Goal: Transaction & Acquisition: Obtain resource

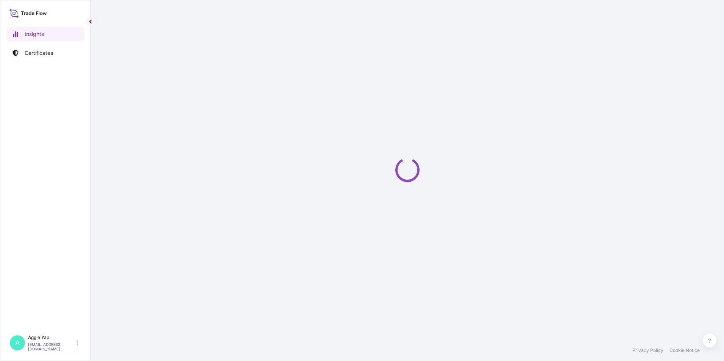
select select "2025"
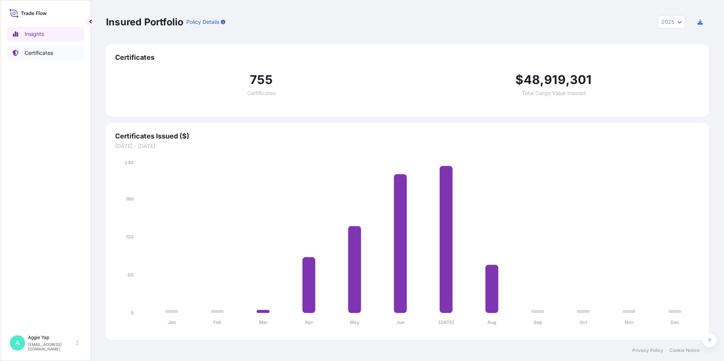
click at [53, 58] on link "Certificates" at bounding box center [45, 52] width 78 height 15
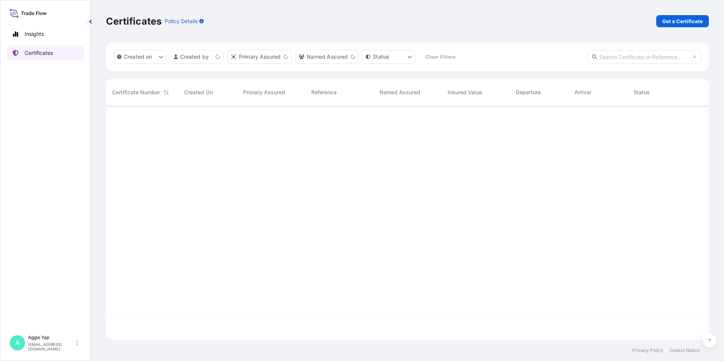
scroll to position [232, 597]
click at [680, 18] on p "Get a Certificate" at bounding box center [682, 21] width 41 height 8
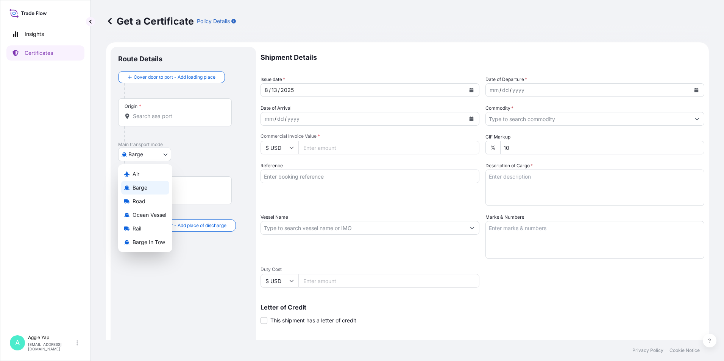
click at [145, 155] on body "Insights Certificates A Aggie Yap sg.lubrizolbdp@bdpint.com Get a Certificate P…" at bounding box center [362, 180] width 724 height 361
click at [148, 213] on span "Ocean Vessel" at bounding box center [149, 215] width 34 height 8
select select "Ocean Vessel"
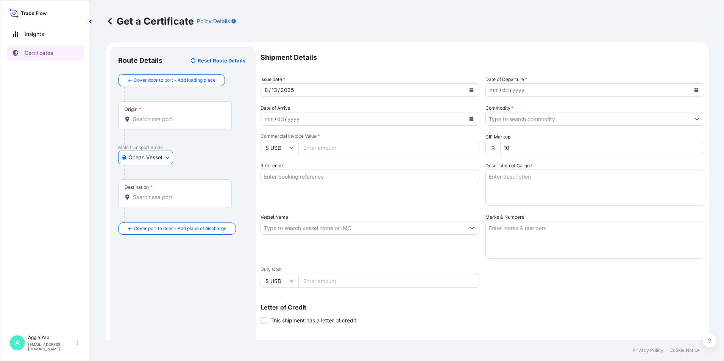
click at [150, 122] on input "Origin *" at bounding box center [177, 119] width 89 height 8
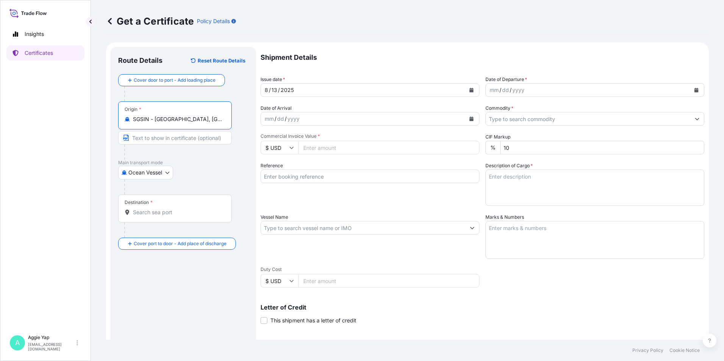
type input "SGSIN - Singapore, Singapore"
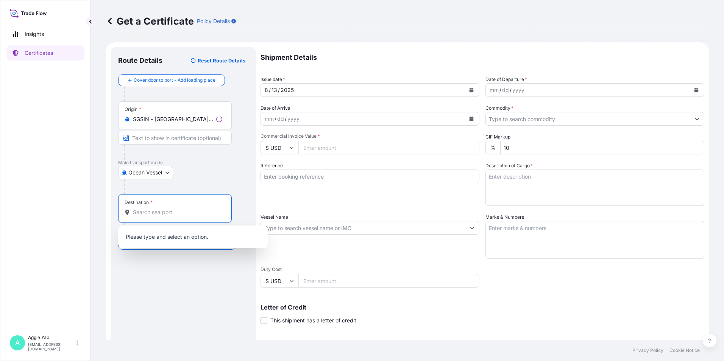
click at [152, 210] on input "Destination *" at bounding box center [177, 213] width 89 height 8
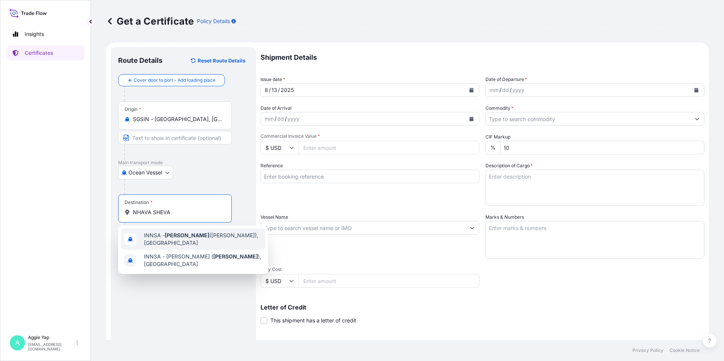
click at [199, 246] on span "INNSA - Nhava Sheva (Jawaharlal Nehru), India" at bounding box center [203, 239] width 118 height 15
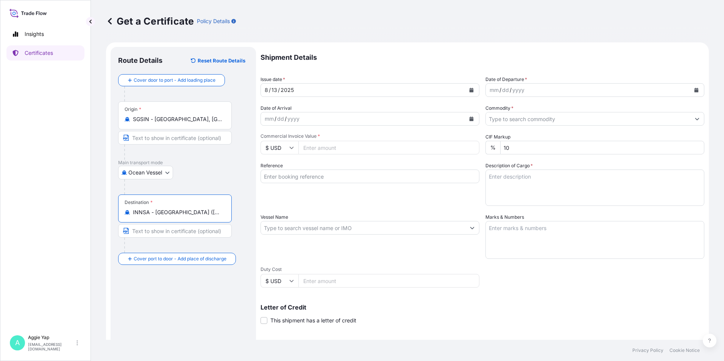
type input "INNSA - Nhava Sheva (Jawaharlal Nehru), India"
click at [466, 87] on button "Calendar" at bounding box center [471, 90] width 12 height 12
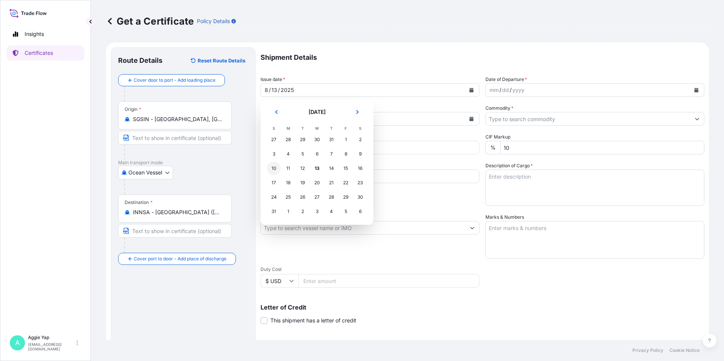
click at [277, 169] on div "10" at bounding box center [274, 169] width 14 height 14
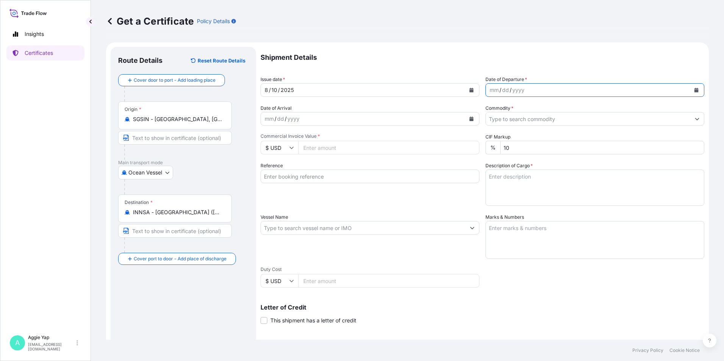
click at [690, 91] on button "Calendar" at bounding box center [696, 90] width 12 height 12
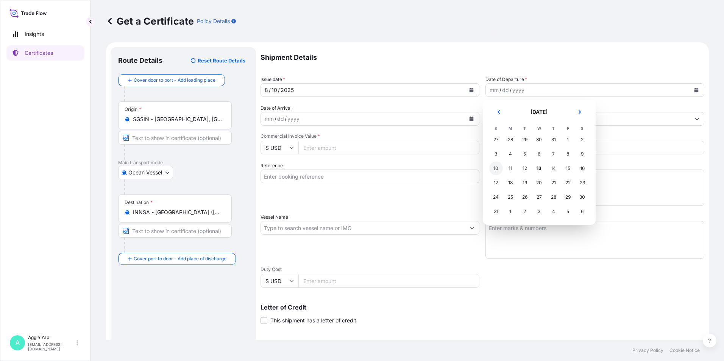
click at [499, 169] on div "10" at bounding box center [496, 169] width 14 height 14
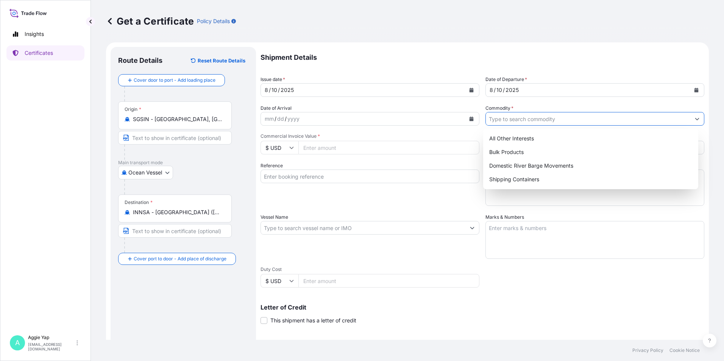
click at [504, 122] on input "Commodity *" at bounding box center [588, 119] width 204 height 14
click at [510, 138] on div "All Other Interests" at bounding box center [590, 139] width 209 height 14
type input "All Other Interests"
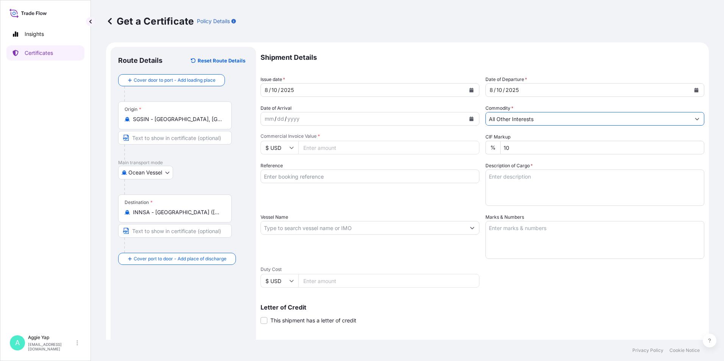
drag, startPoint x: 364, startPoint y: 146, endPoint x: 644, endPoint y: 155, distance: 280.3
click at [372, 146] on input "Commercial Invoice Value *" at bounding box center [388, 148] width 181 height 14
type input "7389.41"
click at [317, 175] on input "Reference" at bounding box center [369, 177] width 219 height 14
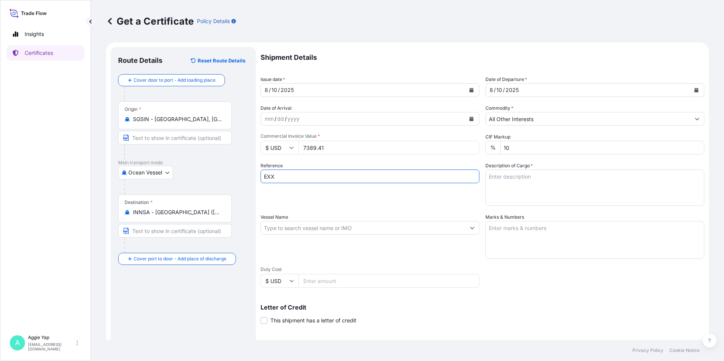
type input "EXXONMOBIL INDIA"
click at [361, 197] on div "Reference EXXONMOBIL INDIA" at bounding box center [369, 184] width 219 height 44
click at [354, 229] on input "Vessel Name" at bounding box center [363, 228] width 204 height 14
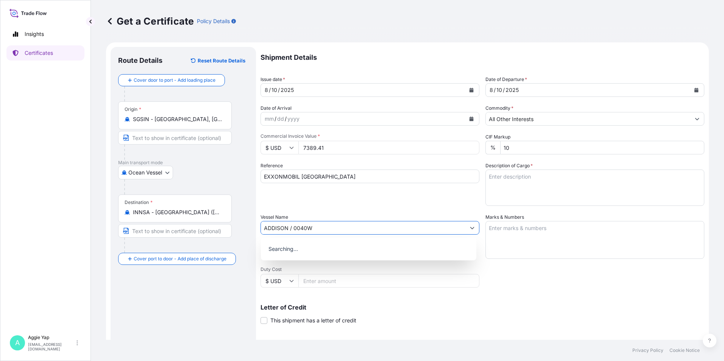
type input "ADDISON / 0040W"
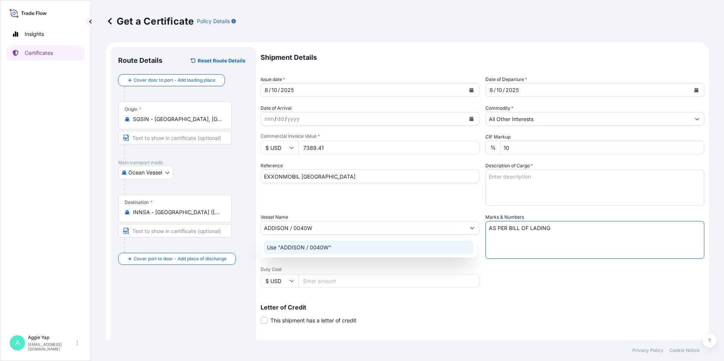
click at [340, 246] on div "Use "ADDISON / 0040W"" at bounding box center [368, 248] width 209 height 14
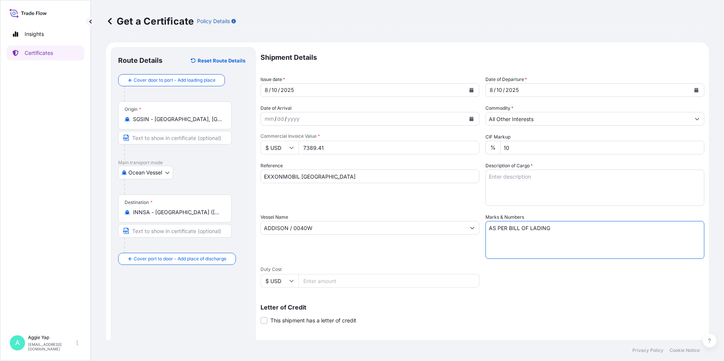
type textarea "AS PER BILL OF LADING"
click at [514, 189] on textarea "Description of Cargo *" at bounding box center [594, 188] width 219 height 36
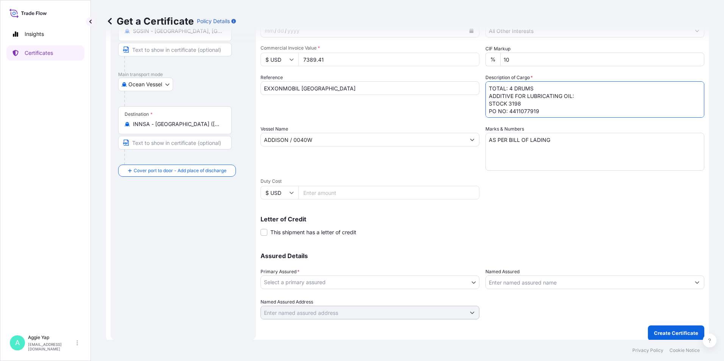
scroll to position [94, 0]
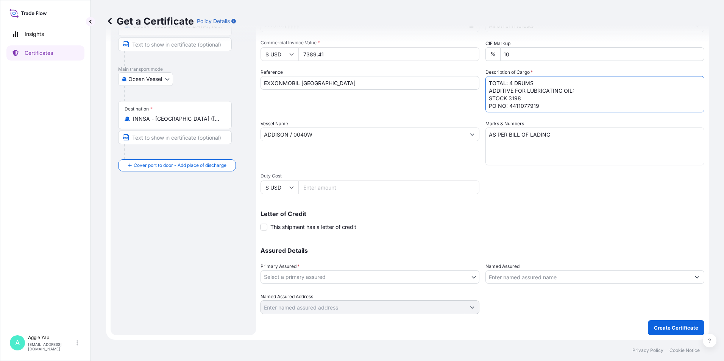
type textarea "TOTAL: 4 DRUMS ADDITIVE FOR LUBRICATING OIL: STOCK 3198 PO NO: 4411077919"
click at [324, 280] on body "Insights Certificates A Aggie Yap sg.lubrizolbdp@bdpint.com Get a Certificate P…" at bounding box center [362, 180] width 724 height 361
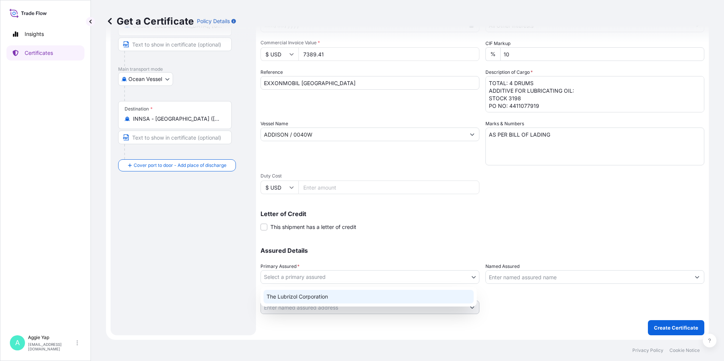
click at [315, 292] on div "The Lubrizol Corporation" at bounding box center [368, 297] width 210 height 14
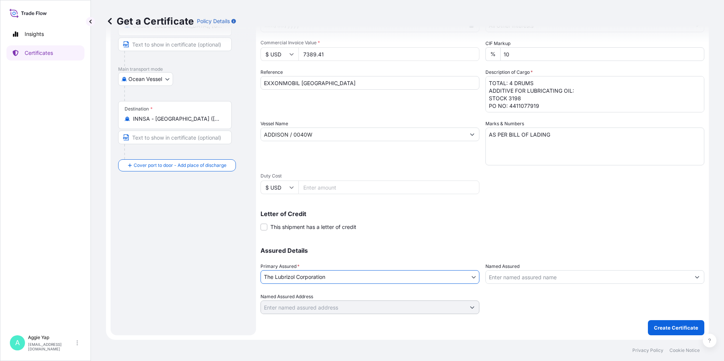
click at [554, 278] on input "Named Assured" at bounding box center [588, 277] width 204 height 14
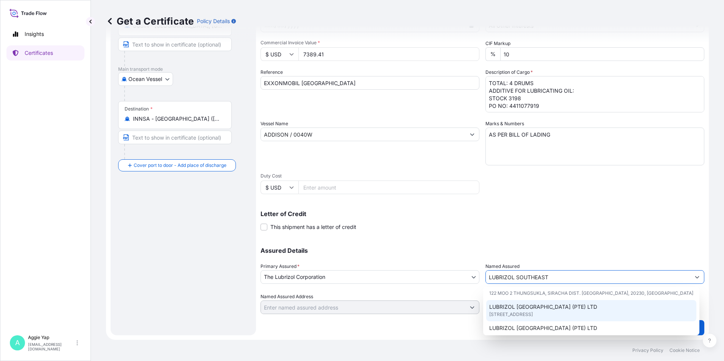
scroll to position [38, 0]
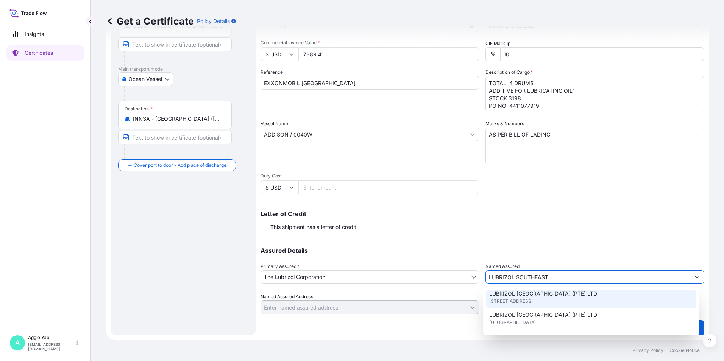
click at [540, 296] on span "LUBRIZOL SOUTHEAST ASIA (PTE) LTD" at bounding box center [543, 294] width 108 height 8
type input "LUBRIZOL SOUTHEAST ASIA (PTE) LTD"
type input "44 TANJONG PENJURU, SINGAPORE 609032"
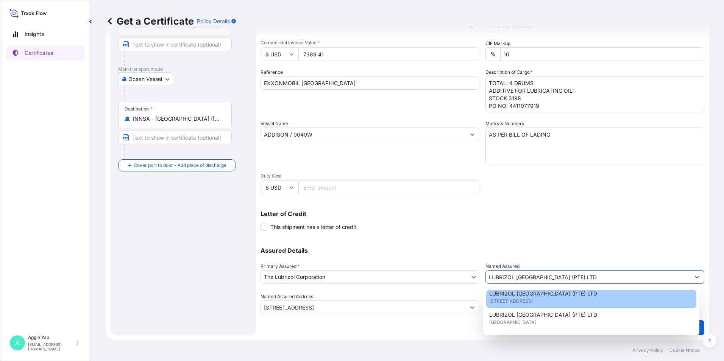
type input "LUBRIZOL SOUTHEAST ASIA (PTE) LTD"
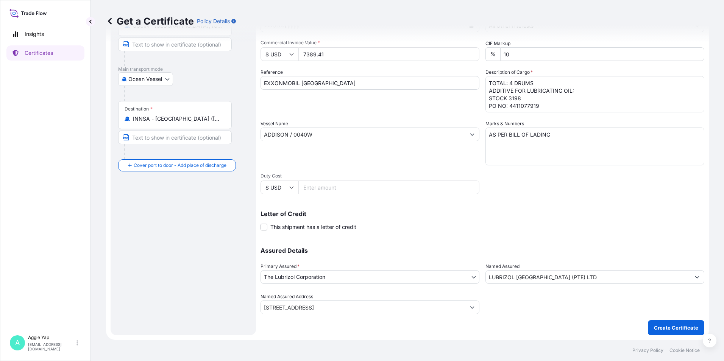
click at [491, 219] on div "Letter of Credit This shipment has a letter of credit Letter of credit * Letter…" at bounding box center [482, 221] width 444 height 20
click at [672, 327] on p "Create Certificate" at bounding box center [676, 328] width 44 height 8
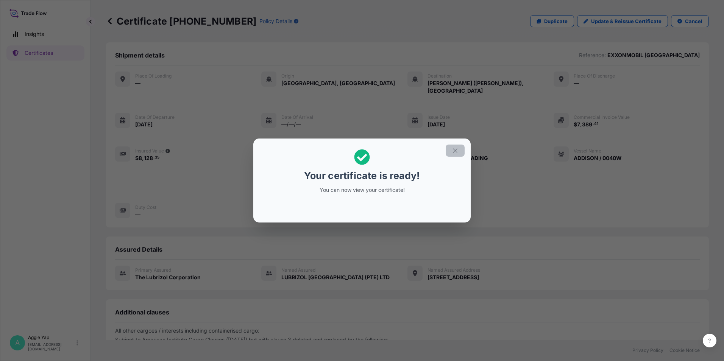
click at [456, 152] on icon "button" at bounding box center [455, 150] width 4 height 4
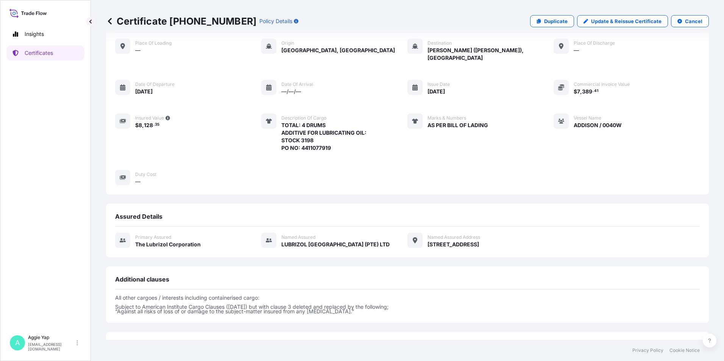
scroll to position [88, 0]
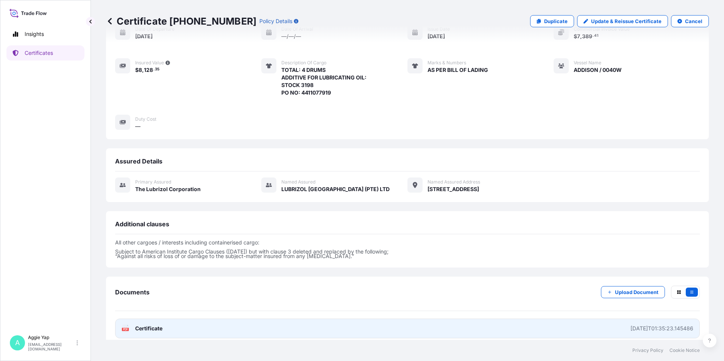
click at [195, 320] on link "PDF Certificate 2025-08-13T01:35:23.145486" at bounding box center [407, 329] width 585 height 20
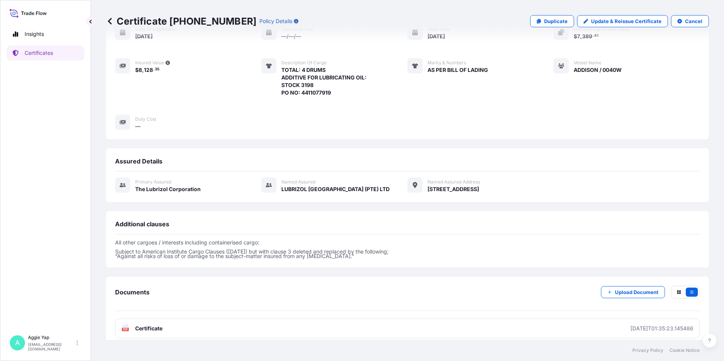
click at [209, 81] on div "Place of Loading — Origin Singapore, Singapore Destination Jawaharlal Nehru (Nh…" at bounding box center [407, 56] width 585 height 147
click at [44, 54] on p "Certificates" at bounding box center [39, 53] width 28 height 8
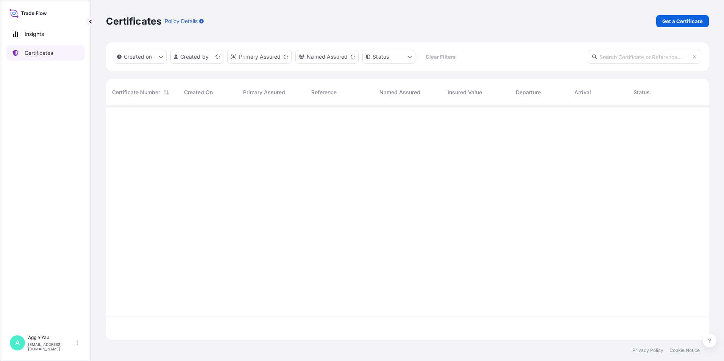
scroll to position [232, 597]
click at [681, 17] on p "Get a Certificate" at bounding box center [682, 21] width 41 height 8
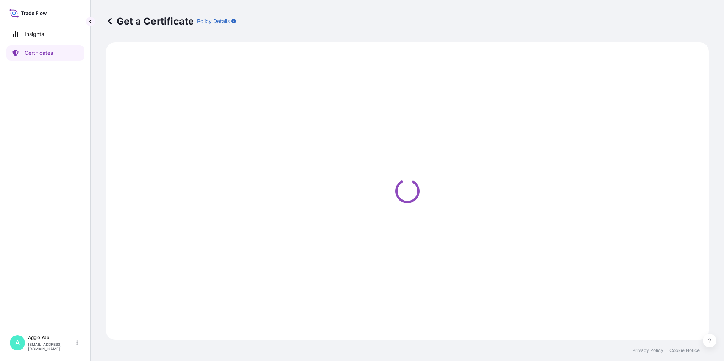
select select "Barge"
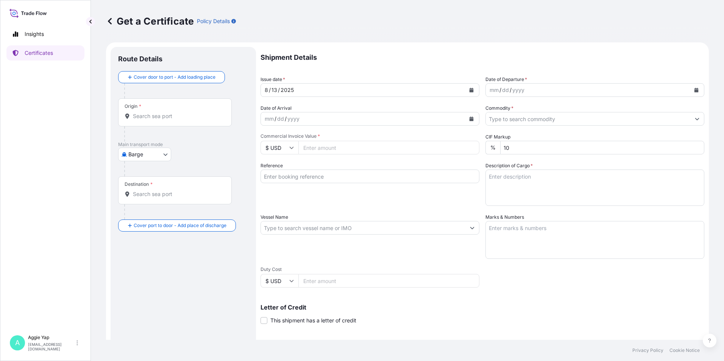
click at [145, 153] on body "Insights Certificates A Aggie Yap sg.lubrizolbdp@bdpint.com Get a Certificate P…" at bounding box center [362, 180] width 724 height 361
click at [147, 210] on div "Ocean Vessel" at bounding box center [145, 215] width 48 height 14
click at [154, 113] on div "Origin *" at bounding box center [175, 115] width 114 height 28
click at [154, 115] on input "Origin *" at bounding box center [177, 119] width 89 height 8
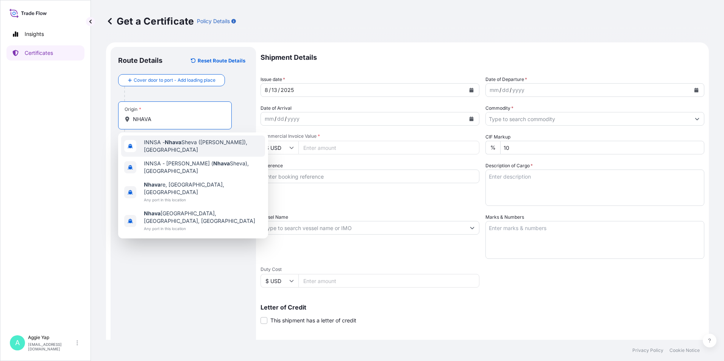
click at [197, 147] on span "INNSA - Nhava Sheva (Jawaharlal Nehru), India" at bounding box center [203, 146] width 118 height 15
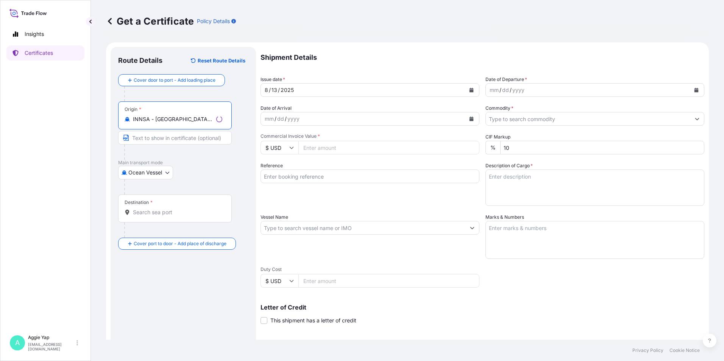
type input "INNSA - Nhava Sheva (Jawaharlal Nehru), India"
click at [170, 214] on input "Destination *" at bounding box center [177, 213] width 89 height 8
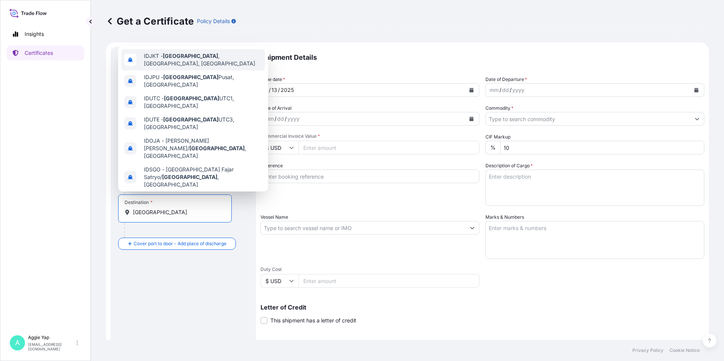
click at [199, 64] on div "IDJKT - Jakarta , Java, Indonesia" at bounding box center [193, 59] width 144 height 21
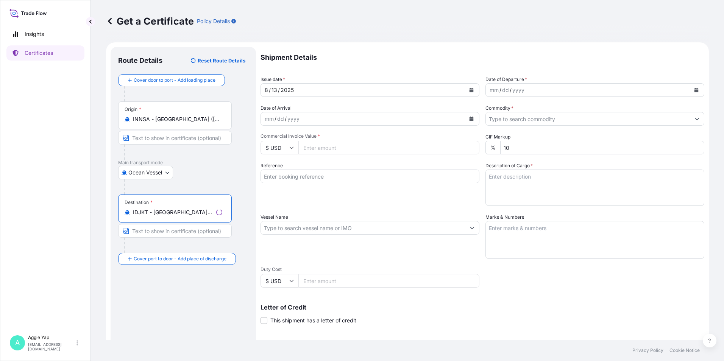
type input "IDJKT - Jakarta, Java, Indonesia"
click at [469, 90] on icon "Calendar" at bounding box center [471, 90] width 4 height 5
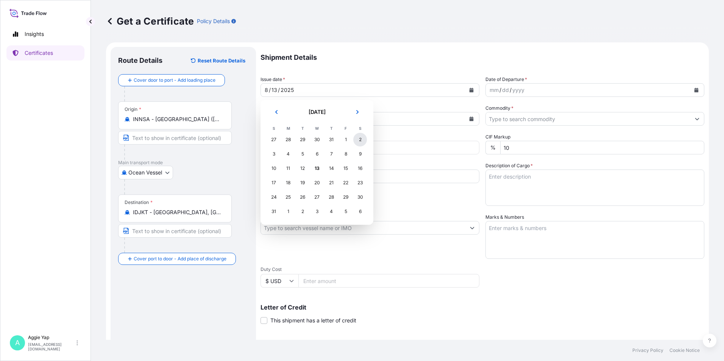
click at [355, 143] on div "2" at bounding box center [360, 140] width 14 height 14
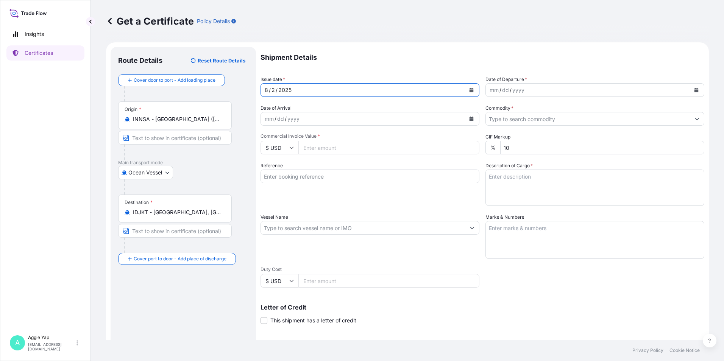
click at [694, 89] on icon "Calendar" at bounding box center [696, 90] width 5 height 5
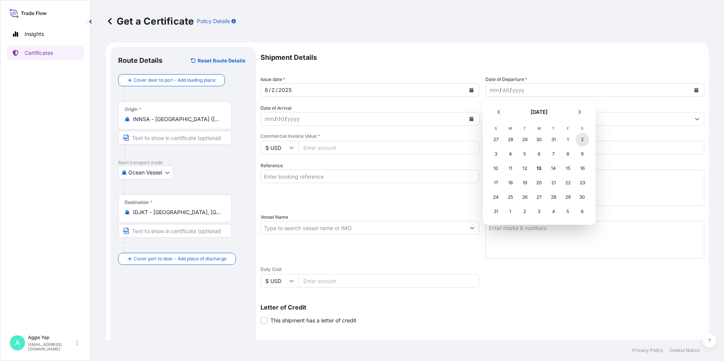
click at [578, 140] on div "2" at bounding box center [582, 140] width 14 height 14
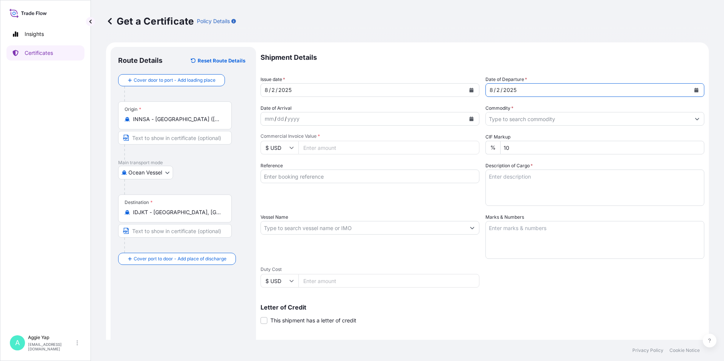
click at [510, 117] on input "Commodity *" at bounding box center [588, 119] width 204 height 14
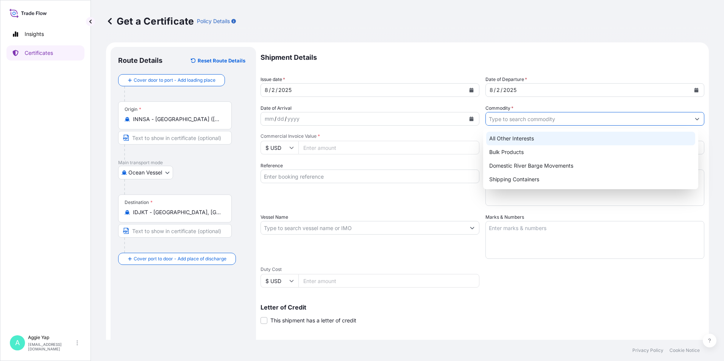
click at [530, 140] on div "All Other Interests" at bounding box center [590, 139] width 209 height 14
type input "All Other Interests"
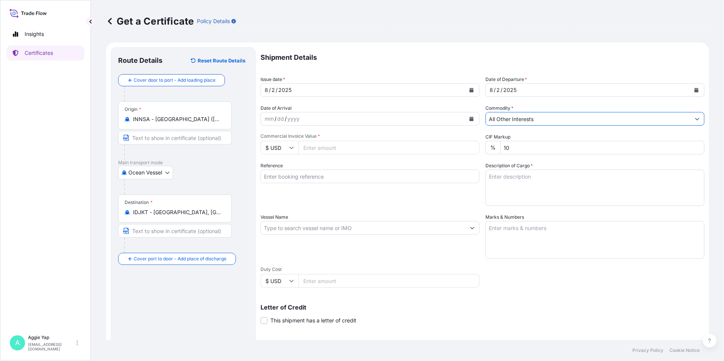
click at [362, 149] on input "Commercial Invoice Value *" at bounding box center [388, 148] width 181 height 14
type input "97899.93"
click at [327, 157] on div "Shipment Details Issue date * 8 / 2 / 2025 Date of Departure * 8 / 2 / 2025 Dat…" at bounding box center [482, 227] width 444 height 361
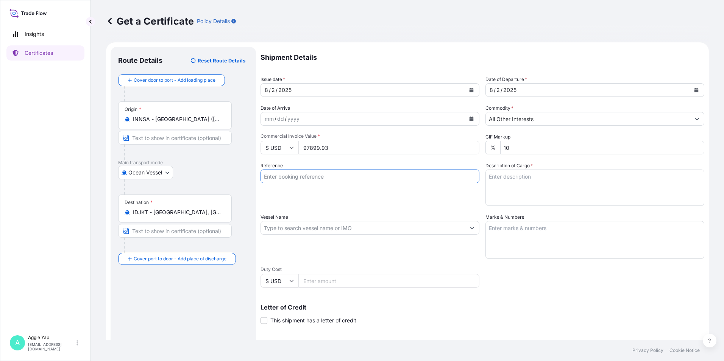
click at [314, 179] on input "Reference" at bounding box center [369, 177] width 219 height 14
type input "PT PACIFIC LUBRITAMA INDONESIA"
click at [315, 228] on input "Vessel Name" at bounding box center [363, 228] width 204 height 14
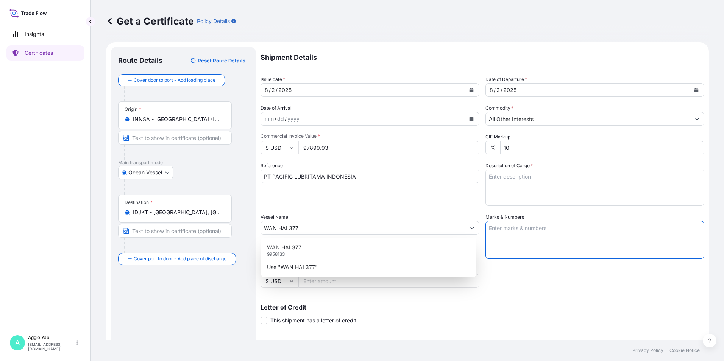
click at [310, 226] on input "WAN HAI 377" at bounding box center [363, 228] width 204 height 14
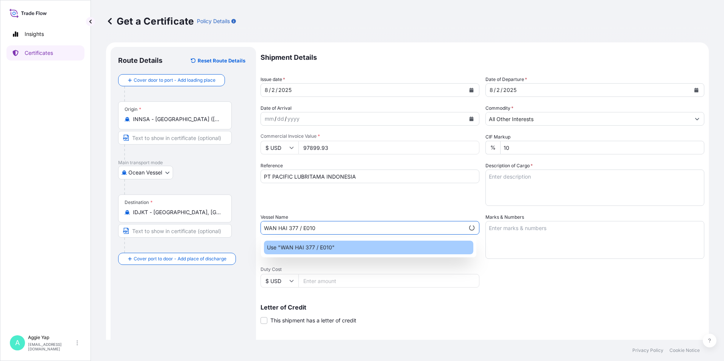
click at [339, 249] on div "Use "WAN HAI 377 / E010"" at bounding box center [368, 248] width 209 height 14
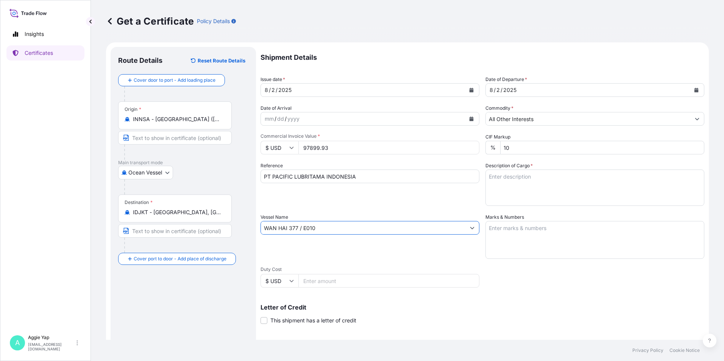
type input "WAN HAI 377 / E010"
drag, startPoint x: 503, startPoint y: 232, endPoint x: 708, endPoint y: 193, distance: 208.1
click at [503, 232] on textarea "Marks & Numbers" at bounding box center [594, 240] width 219 height 38
type textarea "AS PER BILL OF LADING"
click at [535, 181] on textarea "Description of Cargo *" at bounding box center [594, 188] width 219 height 36
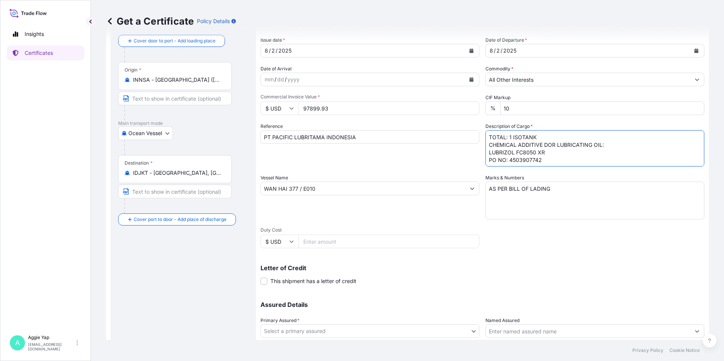
scroll to position [94, 0]
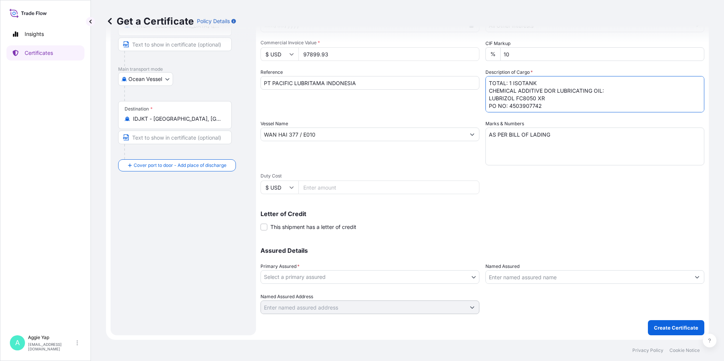
type textarea "TOTAL: 1 ISOTANK CHEMICAL ADDITIVE DOR LUBRICATING OIL: LUBRIZOL FC8050 XR PO N…"
click at [324, 278] on body "Insights Certificates A Aggie Yap sg.lubrizolbdp@bdpint.com Get a Certificate P…" at bounding box center [362, 180] width 724 height 361
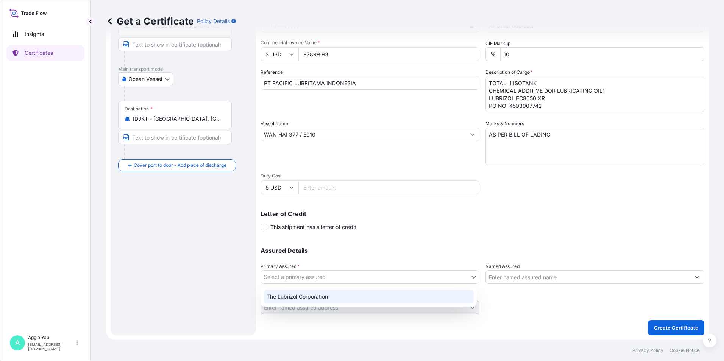
click at [307, 301] on div "The Lubrizol Corporation" at bounding box center [368, 297] width 210 height 14
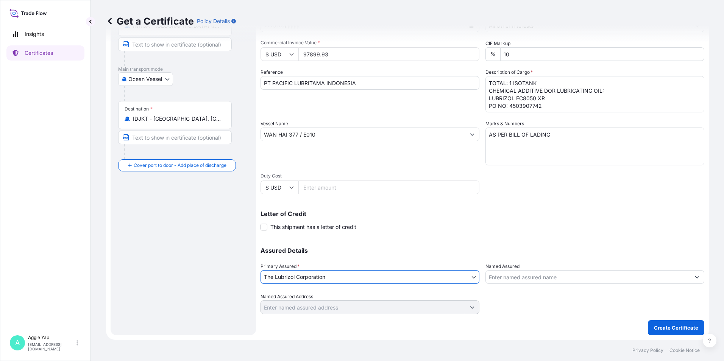
click at [547, 280] on input "Named Assured" at bounding box center [588, 277] width 204 height 14
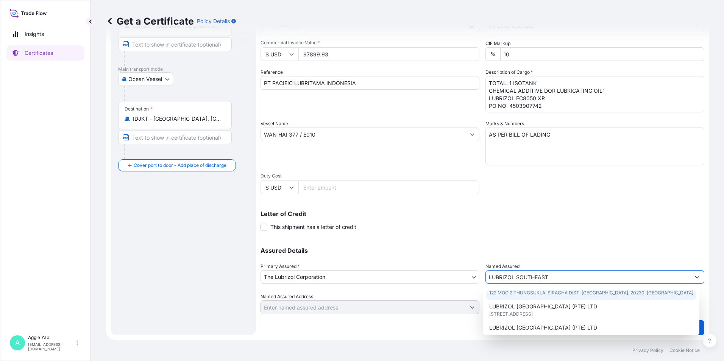
scroll to position [38, 0]
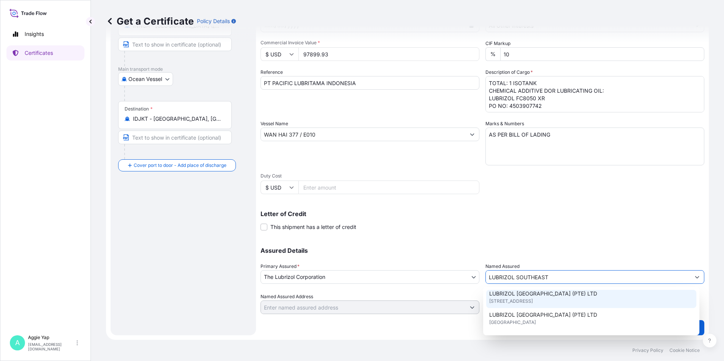
click at [533, 302] on span "44 TANJONG PENJURU, SINGAPORE 609032, SINGAPORE" at bounding box center [511, 302] width 44 height 8
type input "LUBRIZOL SOUTHEAST ASIA (PTE) LTD"
type input "44 TANJONG PENJURU, SINGAPORE 609032"
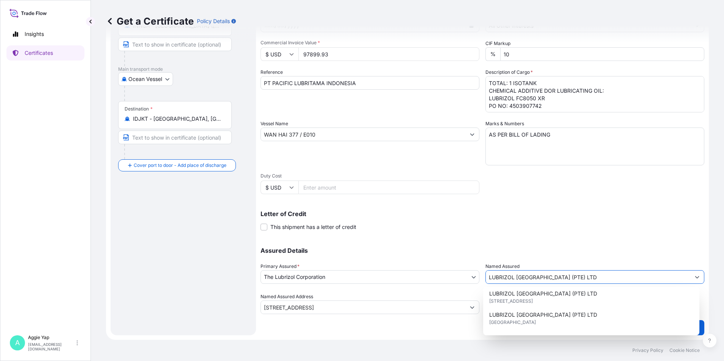
type input "LUBRIZOL SOUTHEAST ASIA (PTE) LTD"
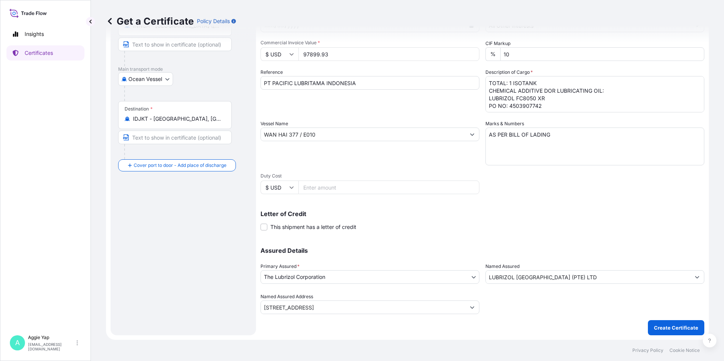
click at [486, 230] on div "Letter of Credit This shipment has a letter of credit Letter of credit * Letter…" at bounding box center [482, 221] width 444 height 20
click at [657, 326] on p "Create Certificate" at bounding box center [676, 328] width 44 height 8
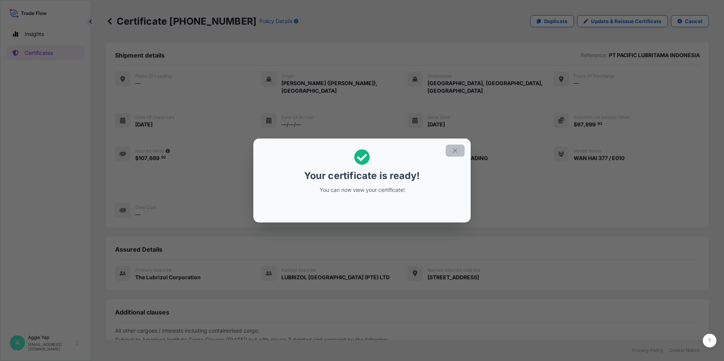
click at [452, 151] on icon "button" at bounding box center [455, 150] width 7 height 7
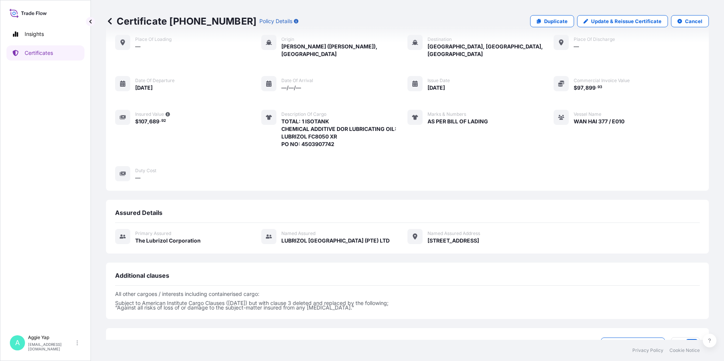
scroll to position [88, 0]
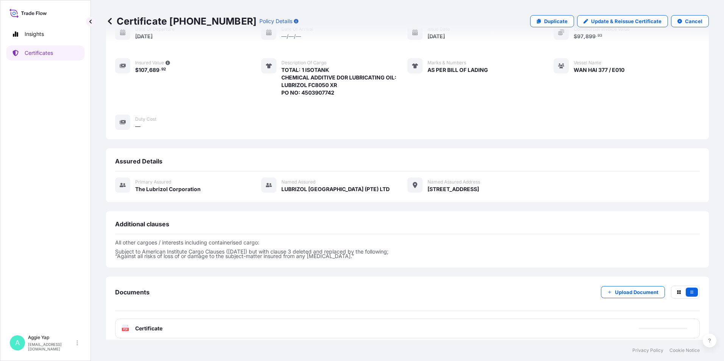
click at [216, 319] on div "PDF Certificate" at bounding box center [407, 329] width 585 height 20
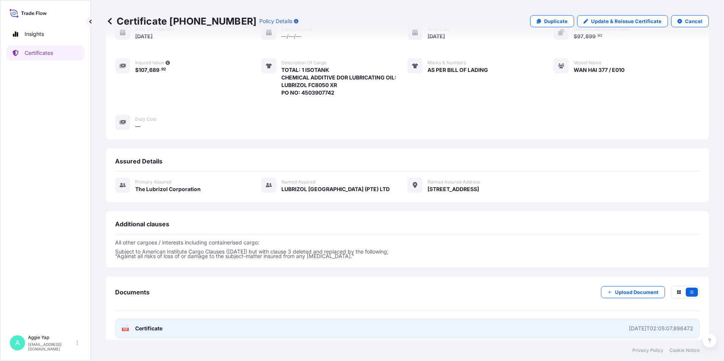
click at [223, 319] on link "PDF Certificate 2025-08-13T02:05:07.896472" at bounding box center [407, 329] width 585 height 20
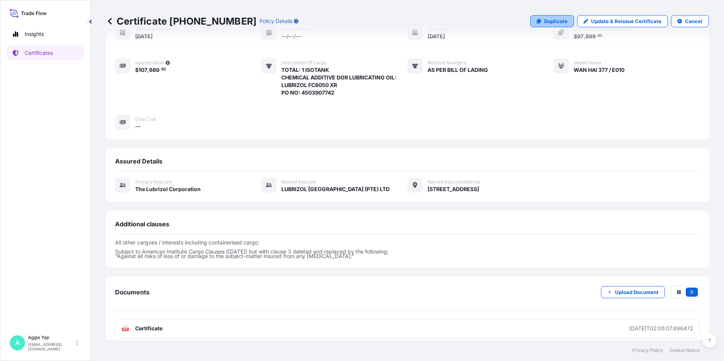
click at [566, 19] on link "Duplicate" at bounding box center [552, 21] width 44 height 12
select select "Ocean Vessel"
select select "31566"
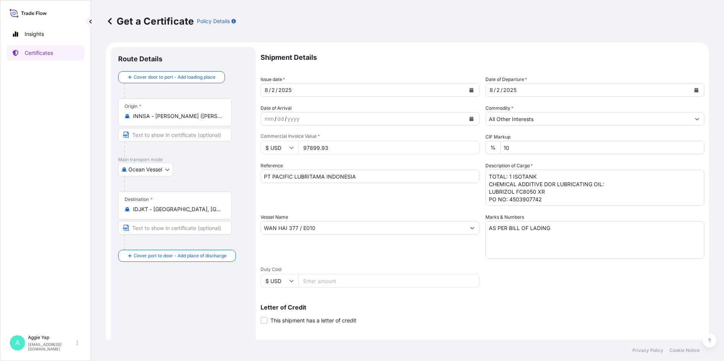
drag, startPoint x: 334, startPoint y: 149, endPoint x: 238, endPoint y: 152, distance: 95.4
click at [238, 152] on form "Route Details Cover door to port - Add loading place Place of loading Road / In…" at bounding box center [407, 237] width 603 height 391
type input "96813.20"
click at [338, 159] on div "Shipment Details Issue date * 8 / 2 / 2025 Date of Departure * 8 / 2 / 2025 Dat…" at bounding box center [482, 227] width 444 height 361
click at [539, 201] on textarea "TOTAL: 1 ISOTANK CHEMICAL ADDITIVE DOR LUBRICATING OIL: LUBRIZOL FC8050 XR PO N…" at bounding box center [594, 188] width 219 height 36
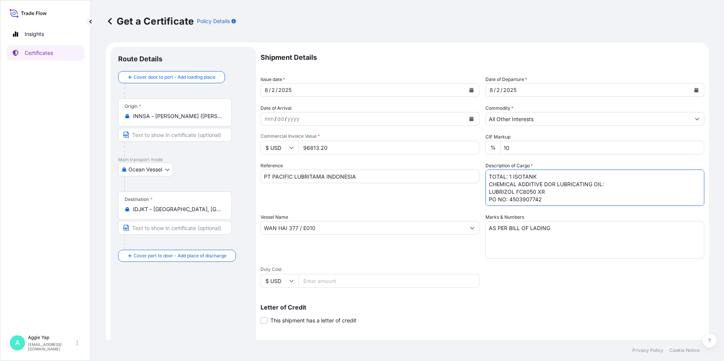
click at [526, 198] on textarea "TOTAL: 1 ISOTANK CHEMICAL ADDITIVE DOR LUBRICATING OIL: LUBRIZOL FC8050 XR PO N…" at bounding box center [594, 188] width 219 height 36
click at [391, 201] on div "Reference PT PACIFIC LUBRITAMA INDONESIA" at bounding box center [369, 184] width 219 height 44
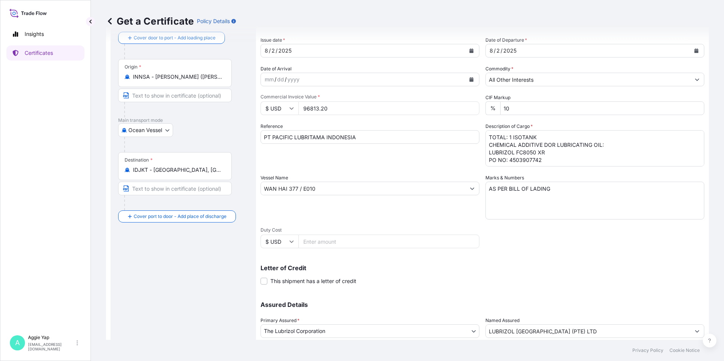
scroll to position [94, 0]
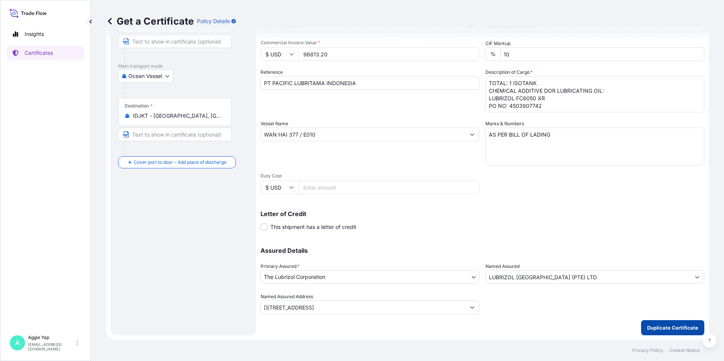
click at [650, 332] on button "Duplicate Certificate" at bounding box center [672, 327] width 63 height 15
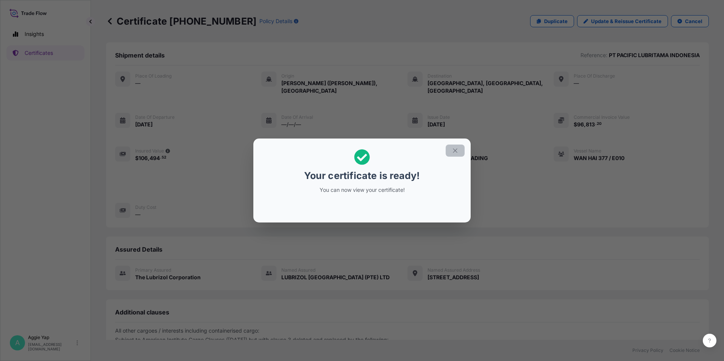
click at [457, 154] on icon "button" at bounding box center [455, 150] width 7 height 7
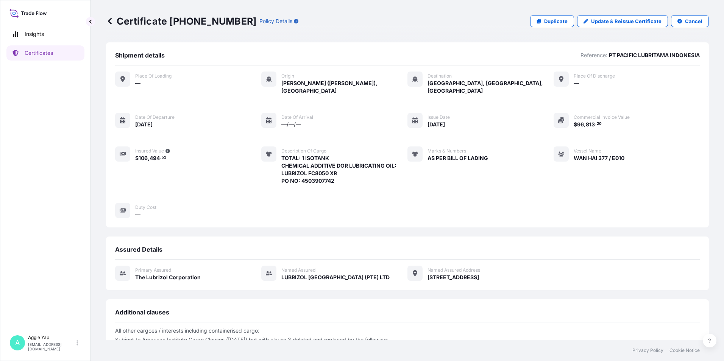
scroll to position [88, 0]
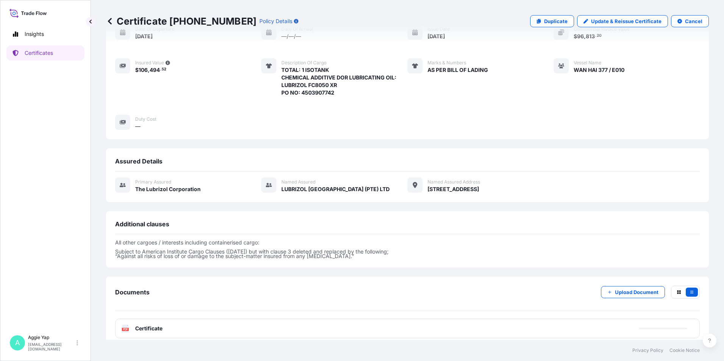
click at [160, 325] on span "Certificate" at bounding box center [148, 329] width 27 height 8
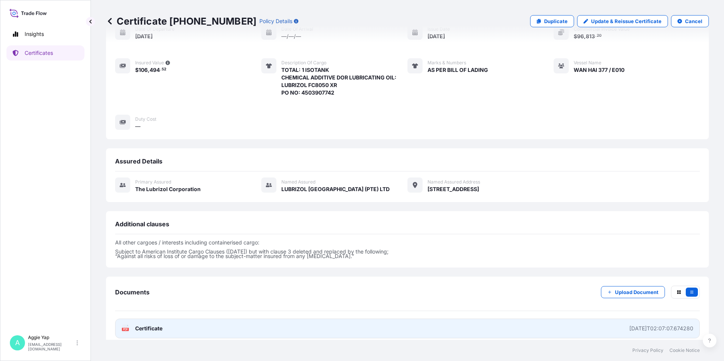
click at [165, 319] on link "PDF Certificate 2025-08-13T02:07:07.674280" at bounding box center [407, 329] width 585 height 20
